Goal: Find specific page/section: Find specific page/section

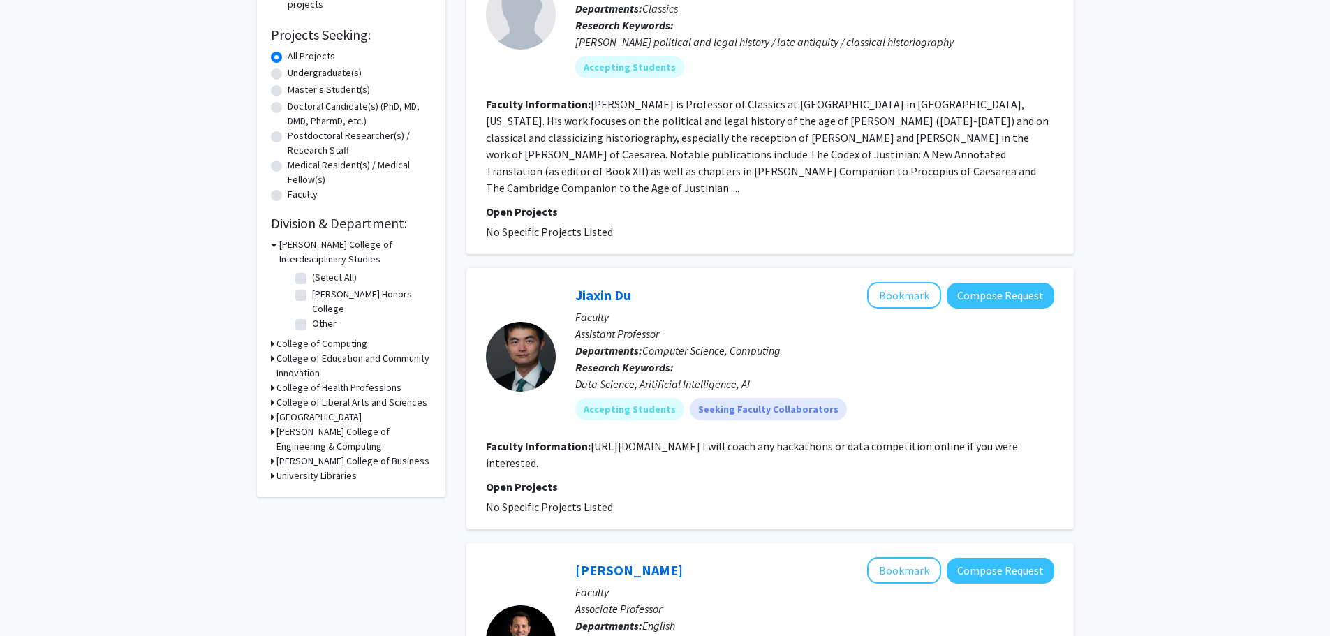
scroll to position [216, 0]
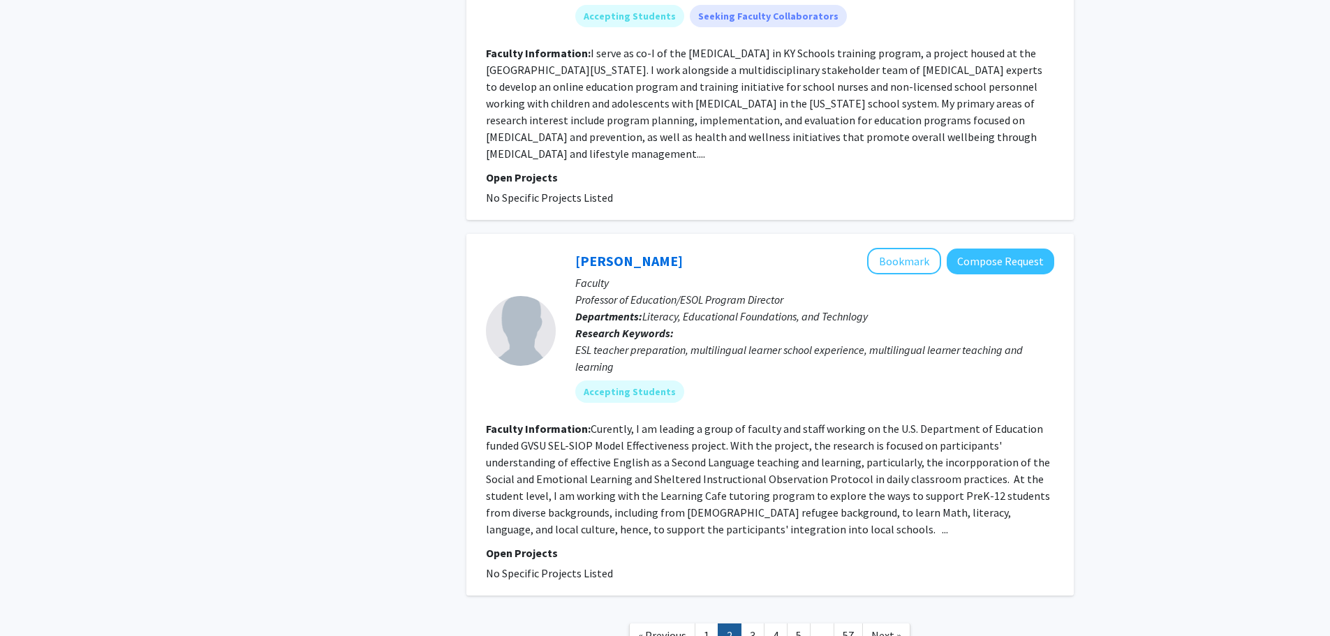
scroll to position [3066, 0]
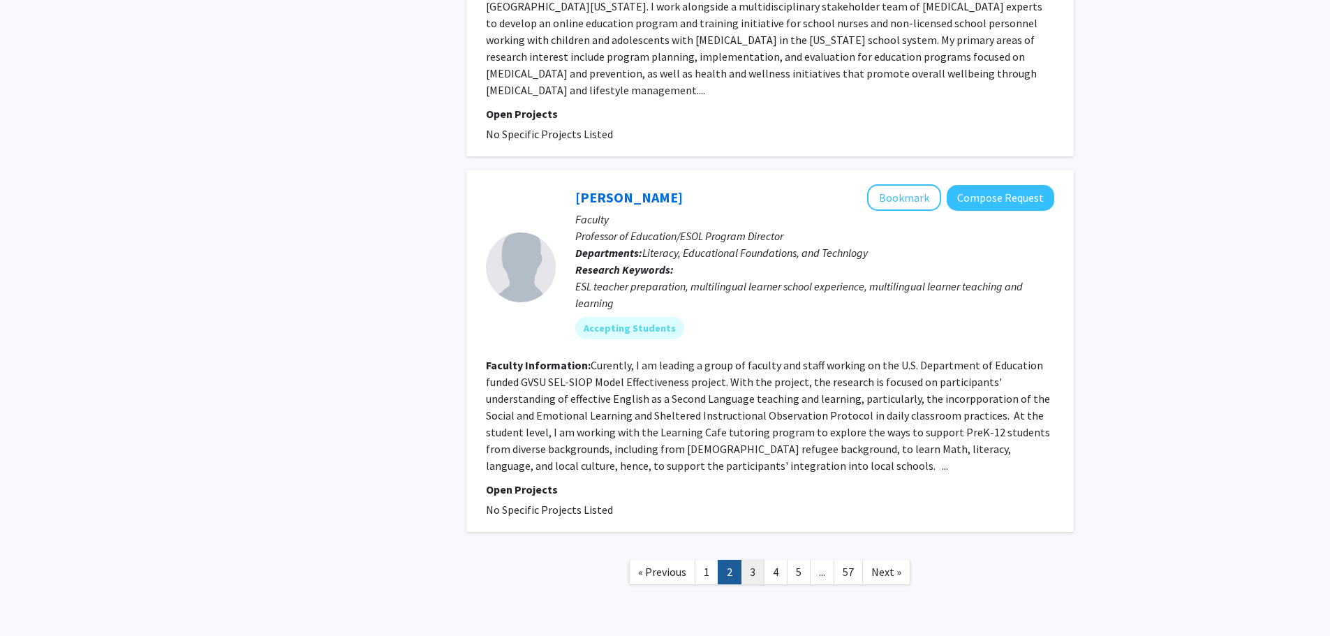
click at [748, 560] on link "3" at bounding box center [753, 572] width 24 height 24
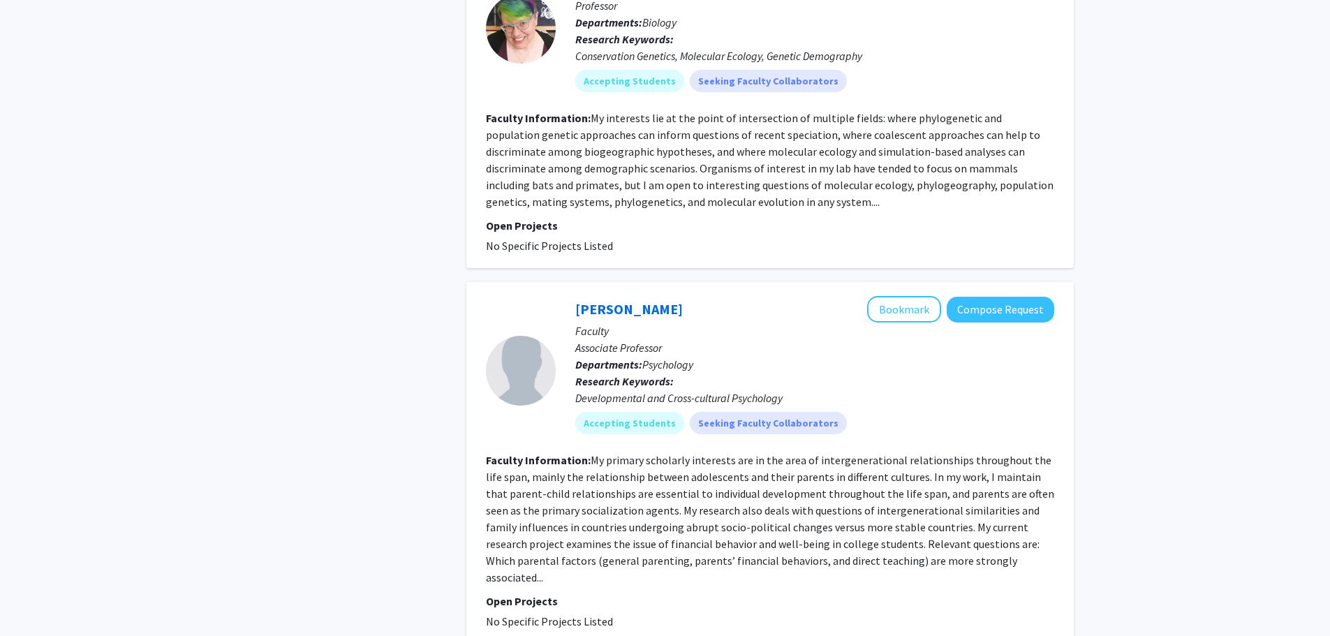
scroll to position [3005, 0]
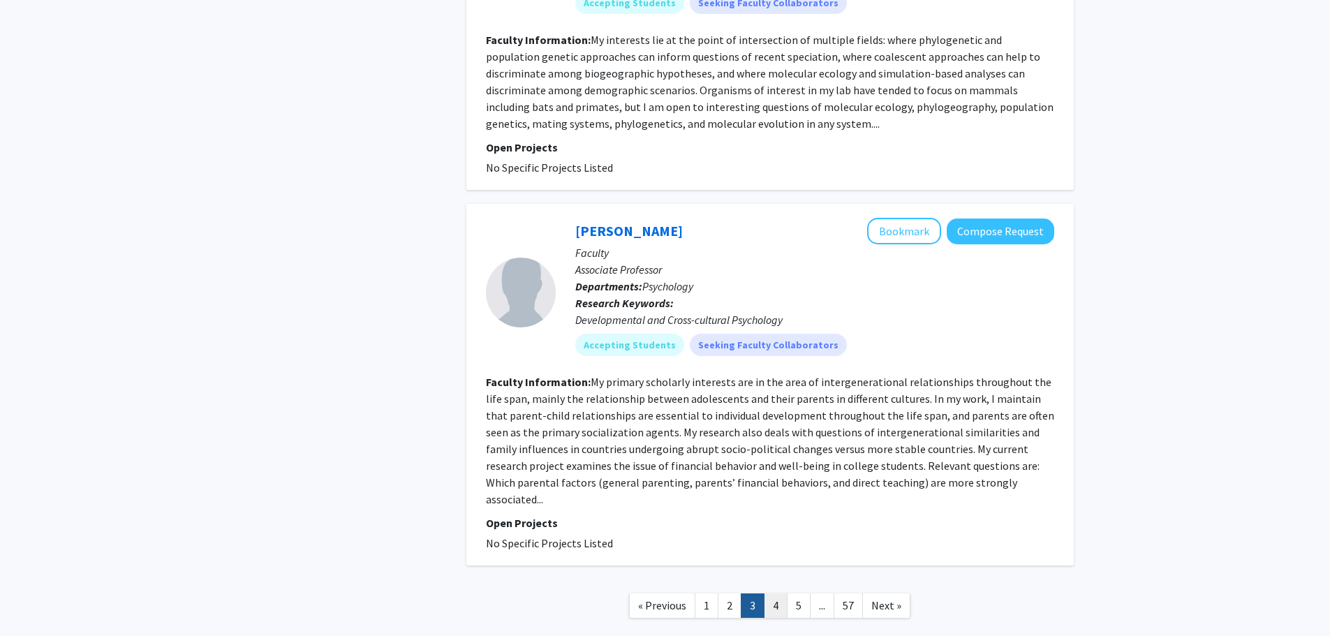
click at [769, 593] on link "4" at bounding box center [776, 605] width 24 height 24
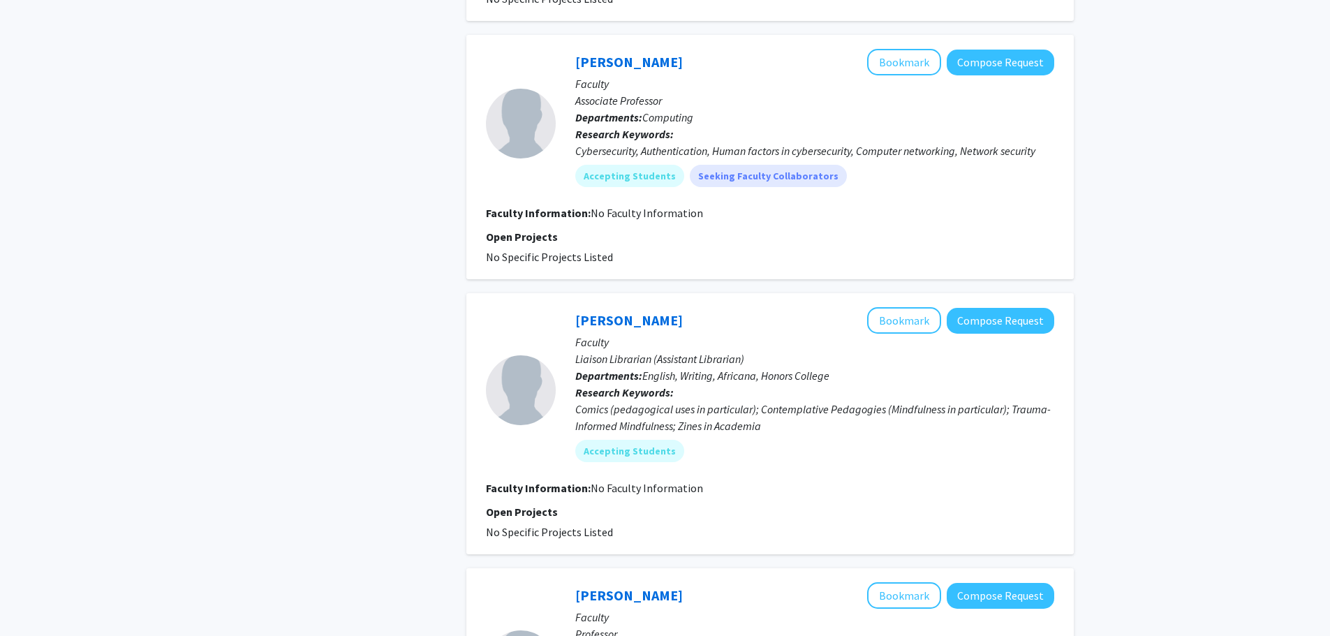
scroll to position [2178, 0]
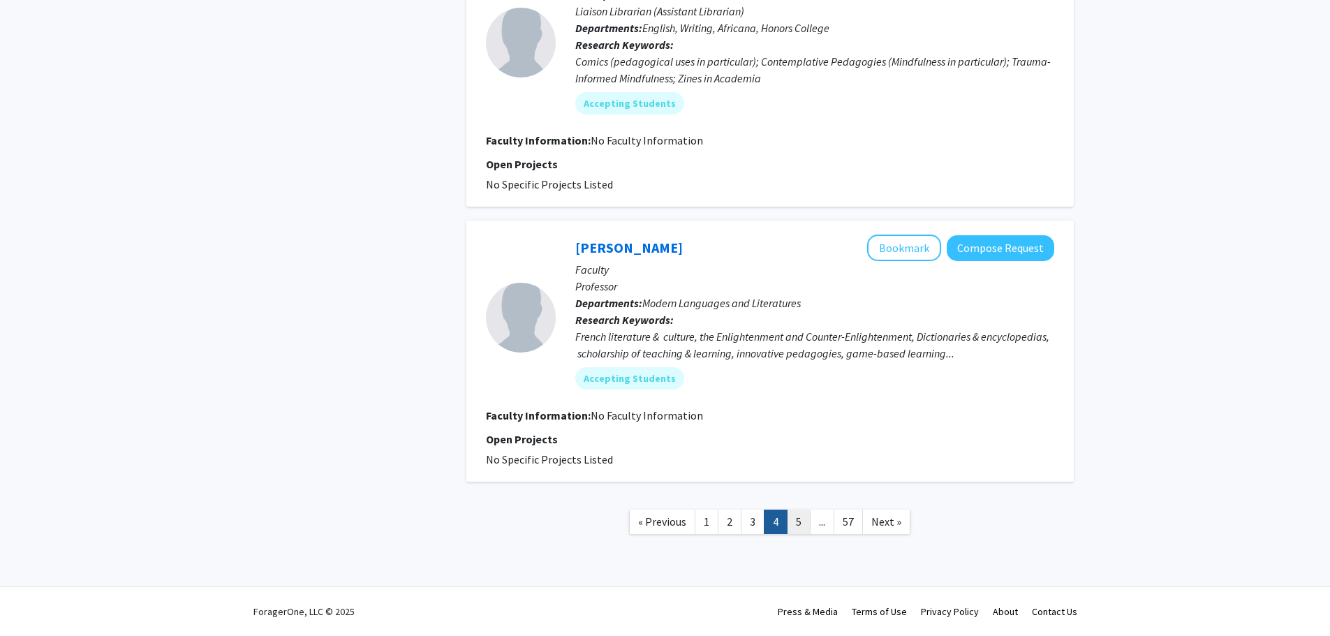
click at [796, 532] on link "5" at bounding box center [799, 522] width 24 height 24
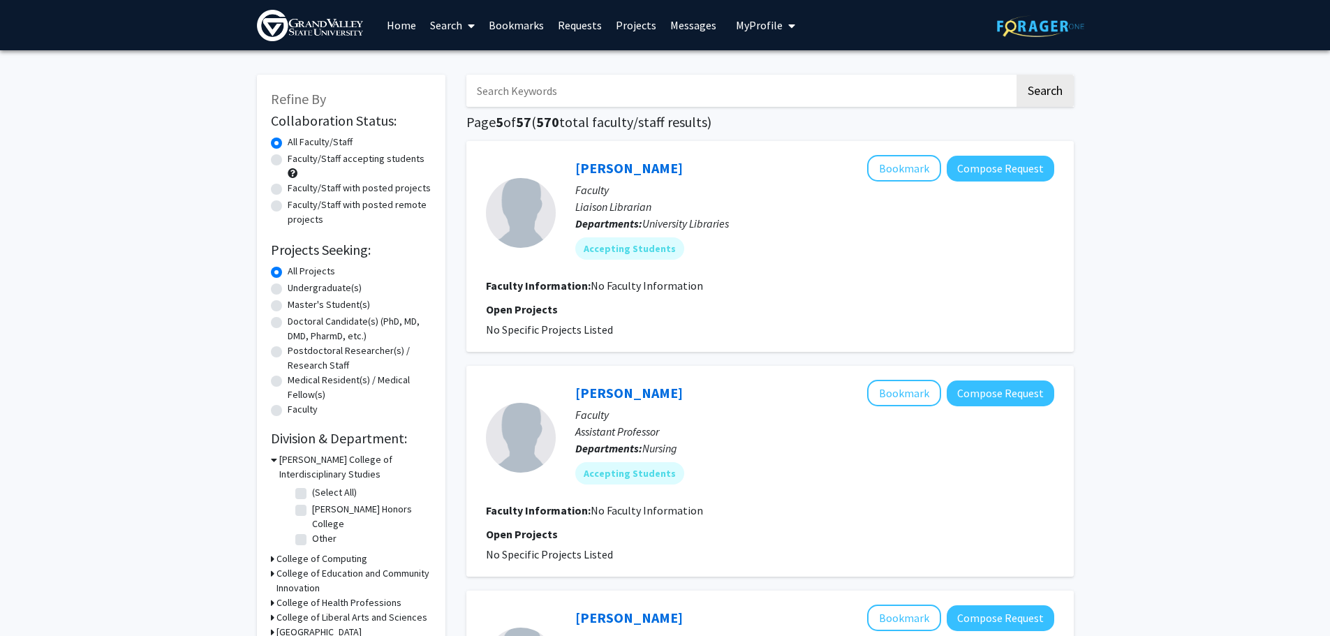
click at [580, 84] on input "Search Keywords" at bounding box center [740, 91] width 548 height 32
type input "capo"
click at [1016, 75] on button "Search" at bounding box center [1044, 91] width 57 height 32
